Goal: Task Accomplishment & Management: Use online tool/utility

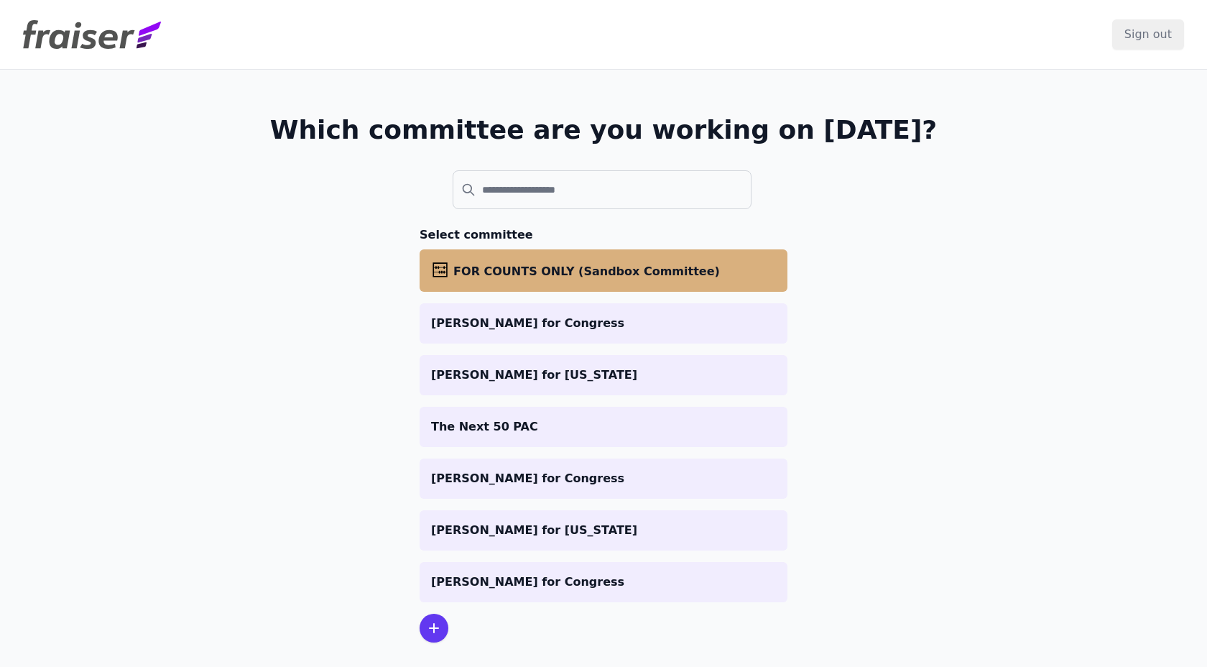
click at [512, 277] on span "FOR COUNTS ONLY (Sandbox Committee)" at bounding box center [586, 271] width 267 height 14
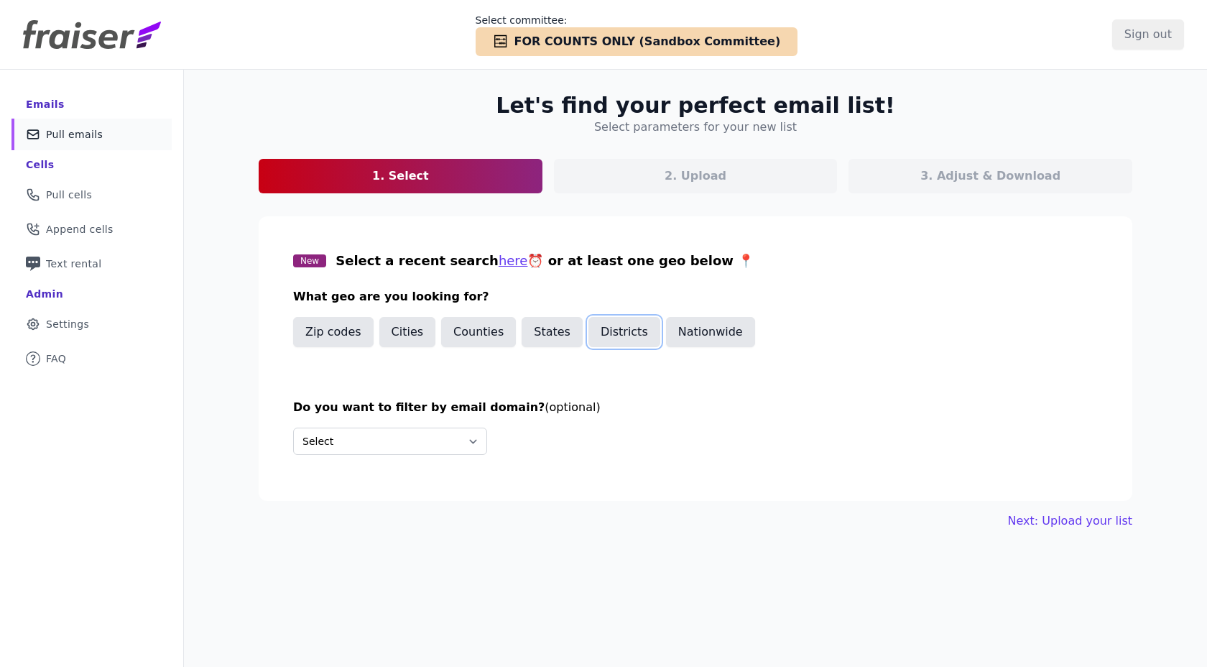
click at [608, 334] on button "Districts" at bounding box center [624, 332] width 72 height 30
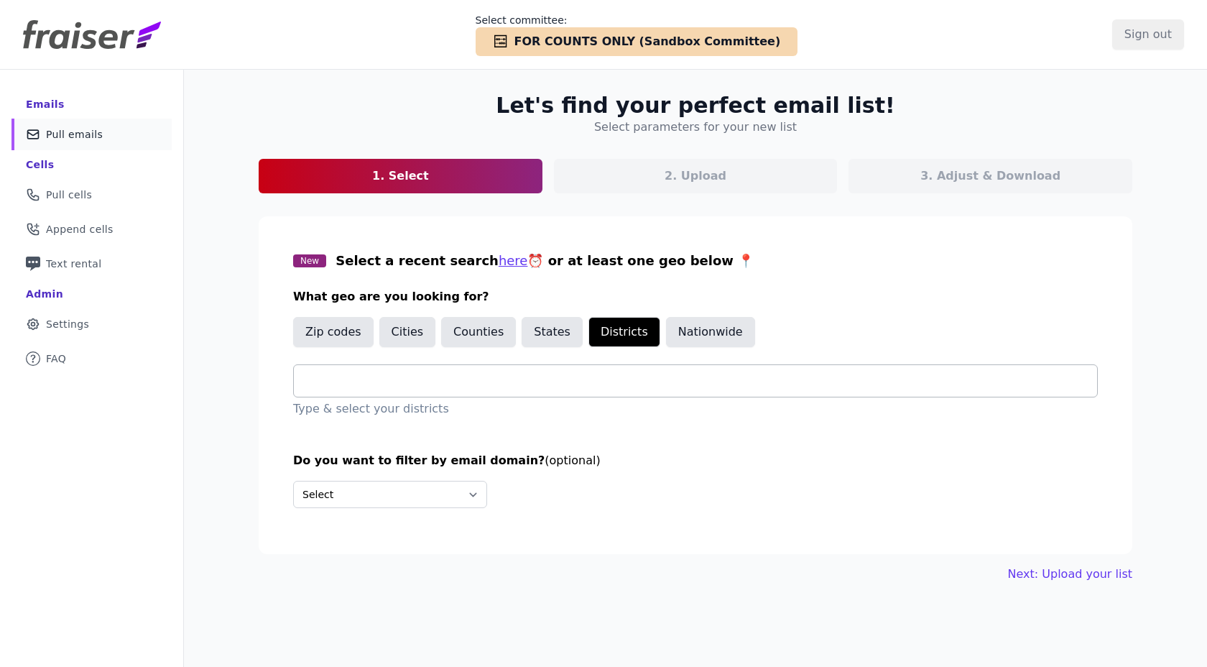
click at [465, 389] on input "text" at bounding box center [701, 380] width 792 height 17
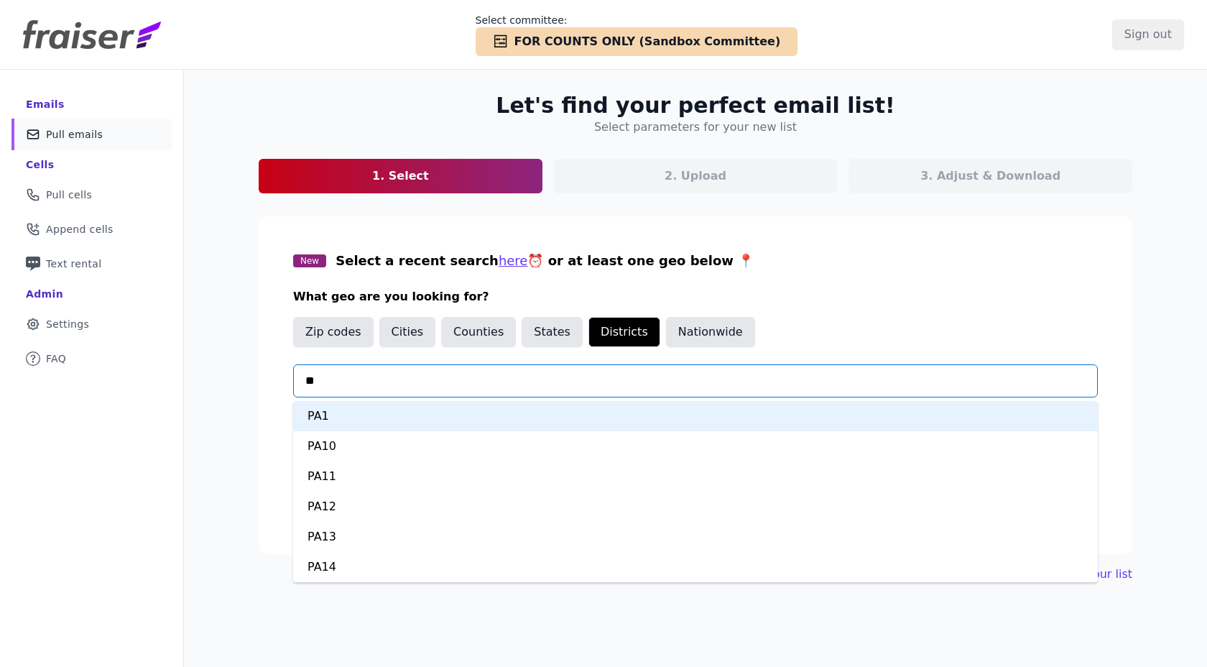
type input "***"
click at [426, 421] on div "PA7" at bounding box center [695, 416] width 805 height 30
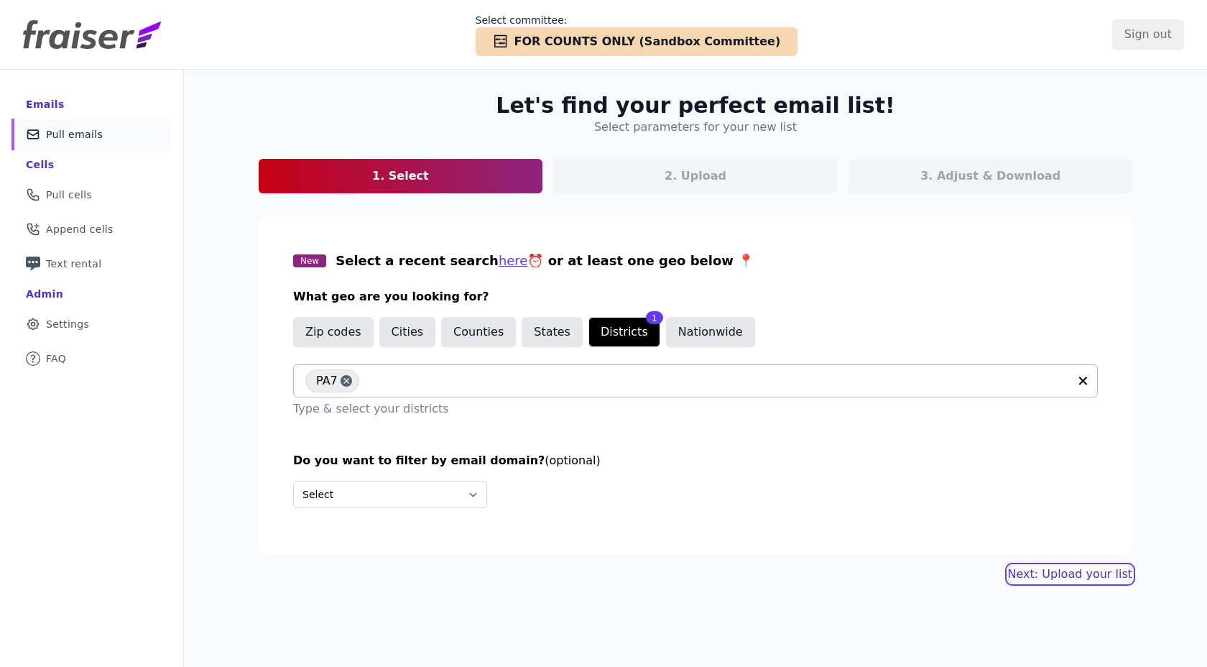
click at [1059, 577] on link "Next: Upload your list" at bounding box center [1070, 573] width 124 height 17
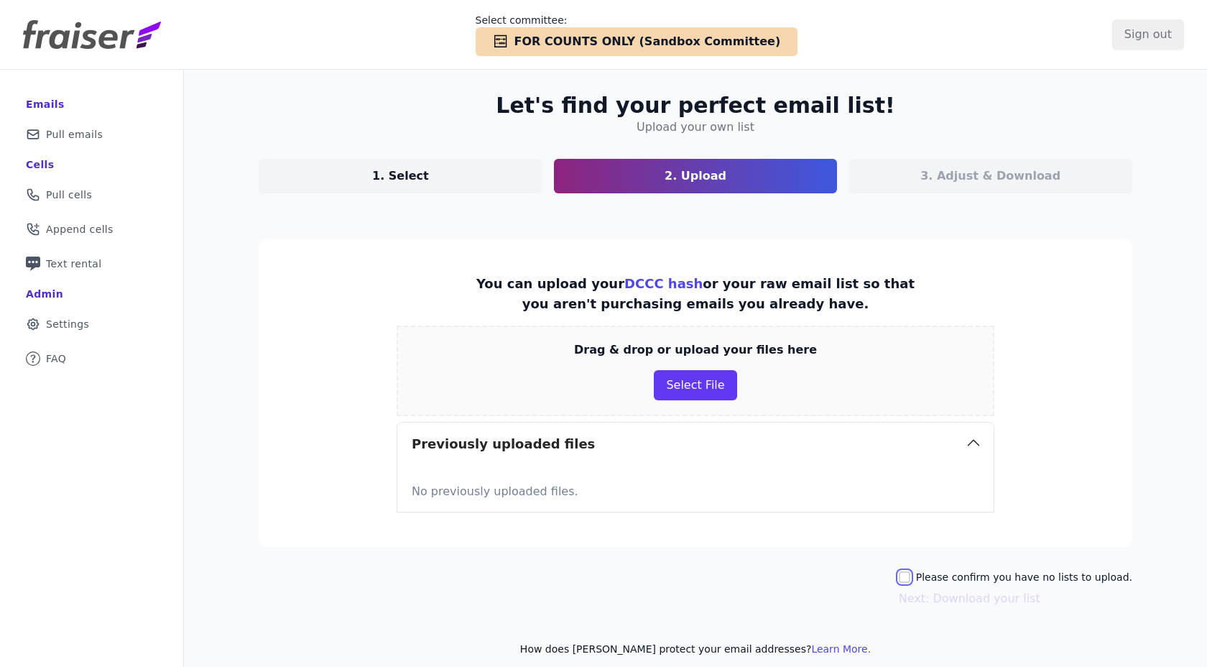
click at [910, 582] on input "Please confirm you have no lists to upload." at bounding box center [904, 576] width 11 height 11
checkbox input "true"
click at [934, 599] on button "Next: Download your list" at bounding box center [970, 598] width 142 height 17
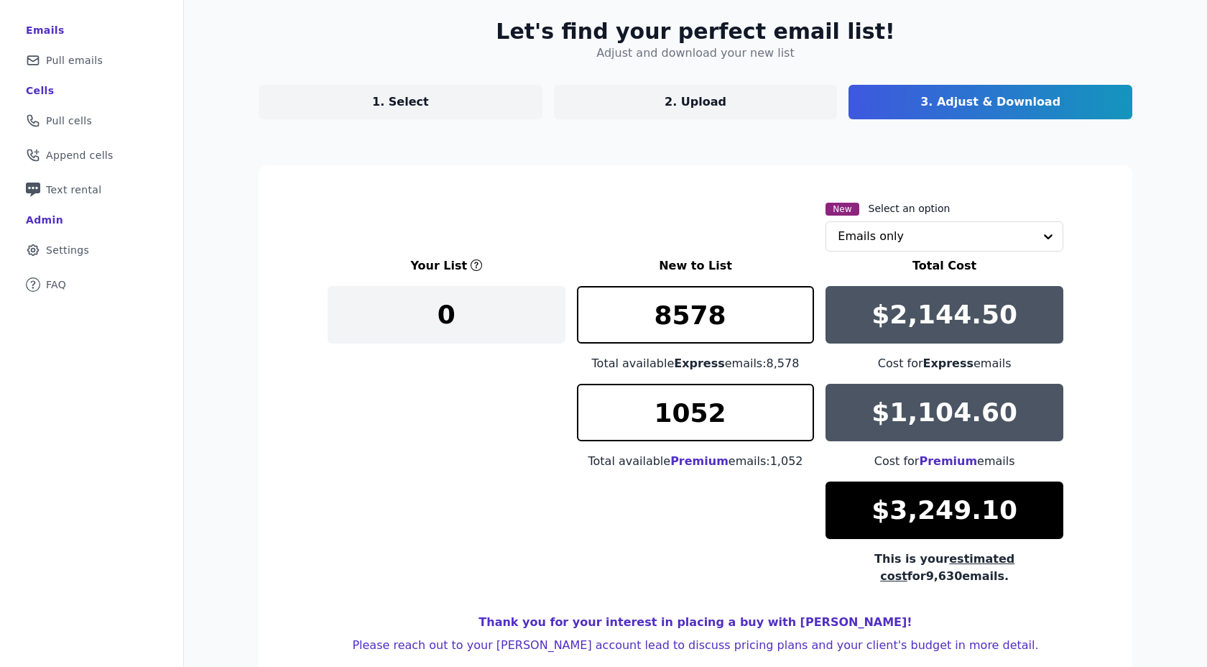
scroll to position [125, 0]
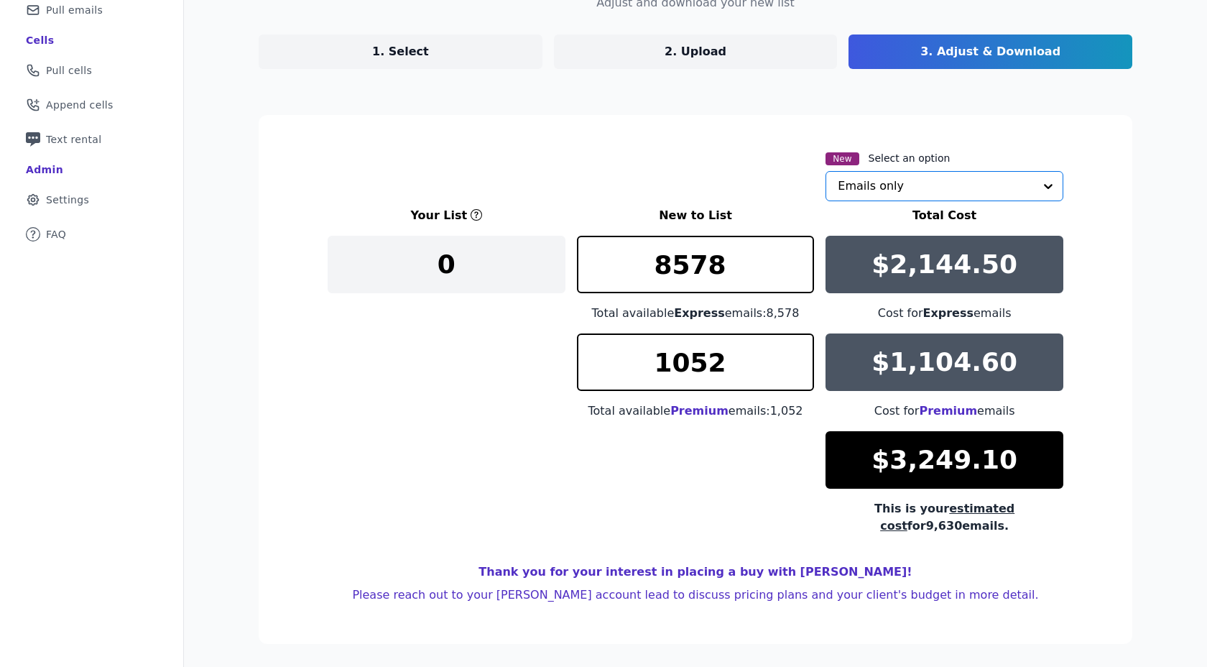
click at [866, 190] on input "text" at bounding box center [936, 186] width 196 height 29
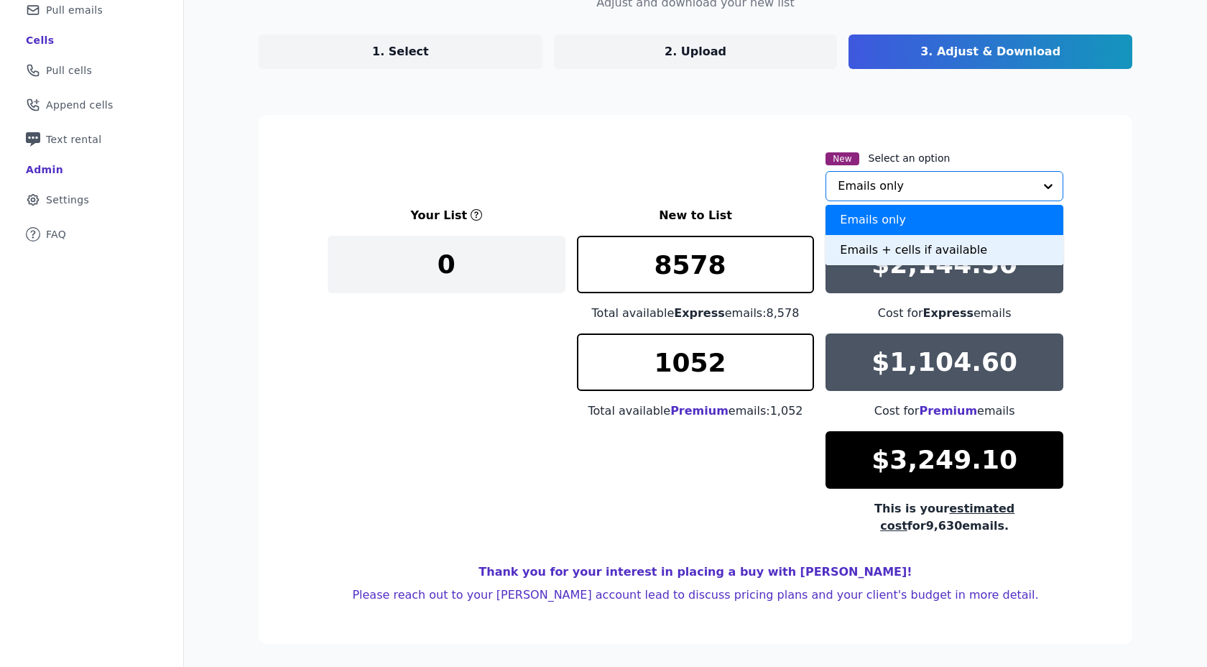
click at [850, 251] on div "Emails + cells if available" at bounding box center [945, 250] width 238 height 30
